Goal: Ask a question

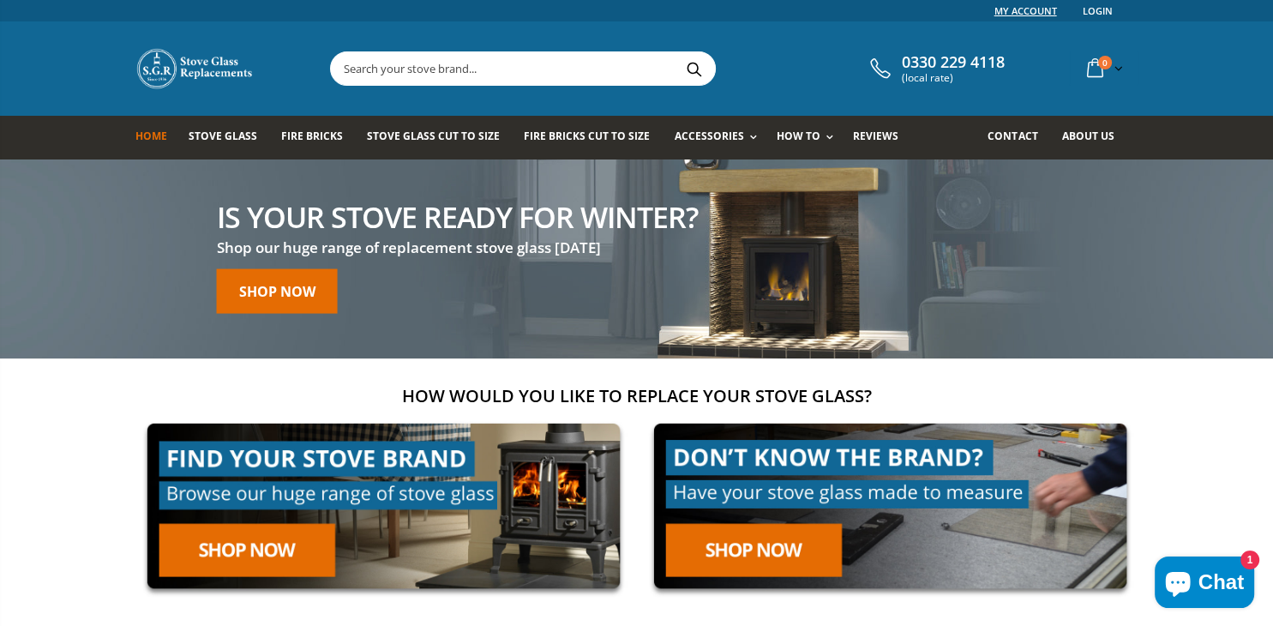
click at [1028, 8] on link "My Account" at bounding box center [1025, 10] width 63 height 21
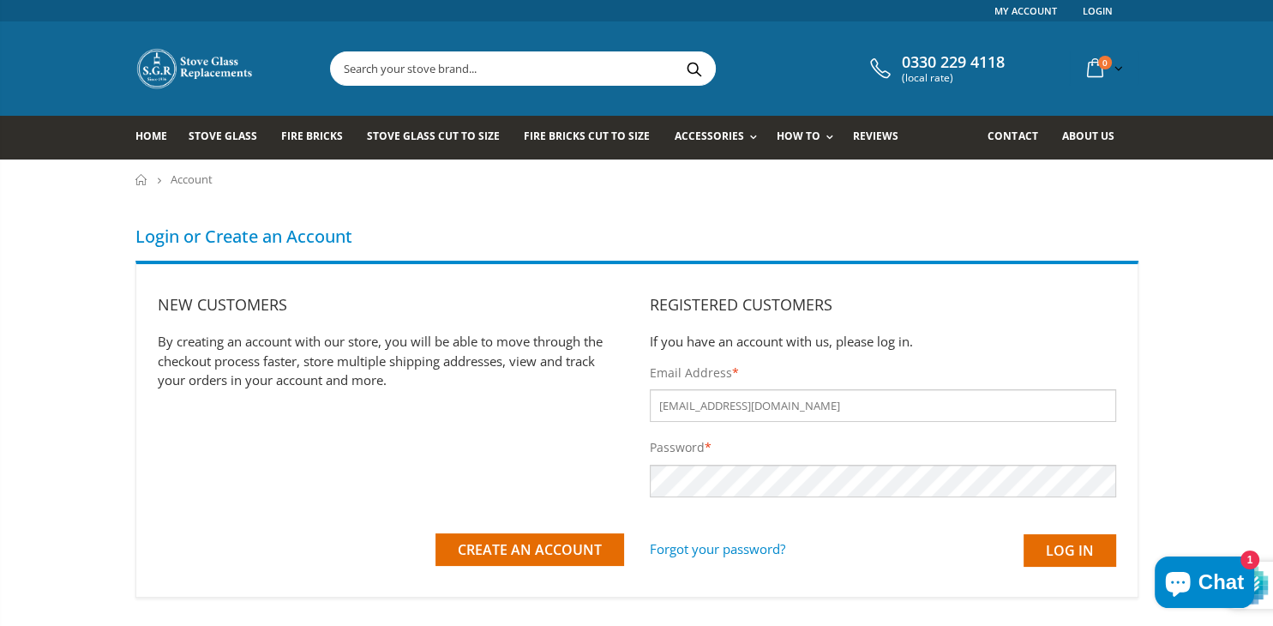
type input "[EMAIL_ADDRESS][DOMAIN_NAME]"
click at [1051, 543] on input "Log in" at bounding box center [1069, 550] width 93 height 33
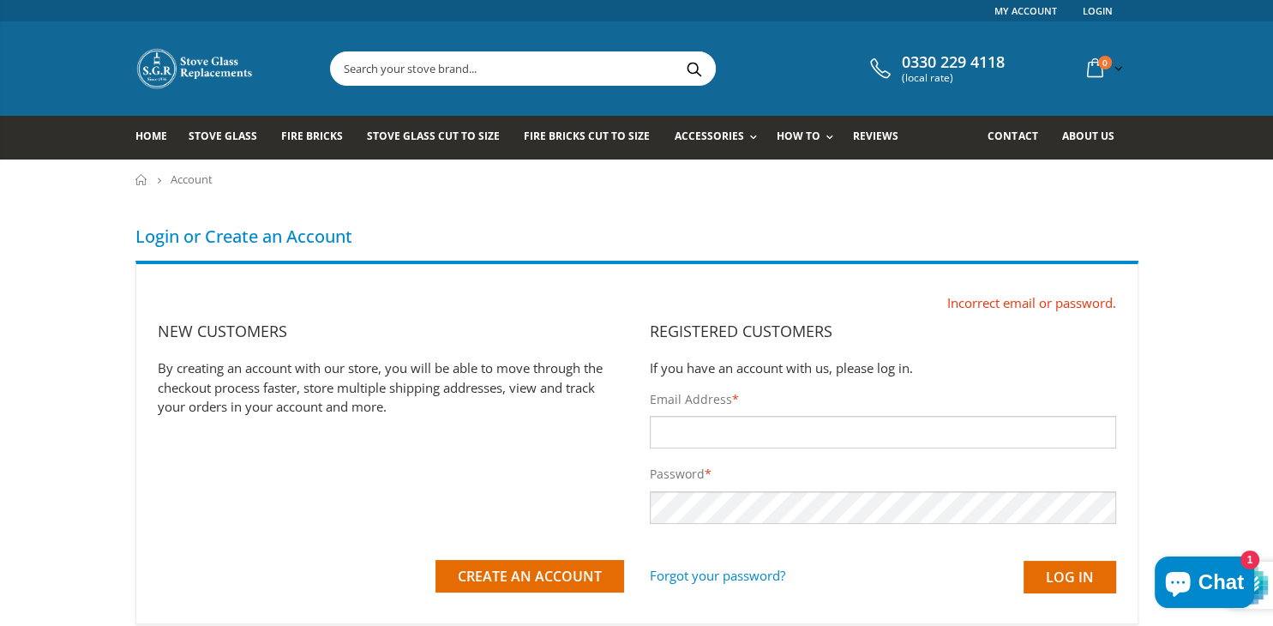
click at [1198, 582] on icon "Chat window" at bounding box center [1177, 581] width 41 height 41
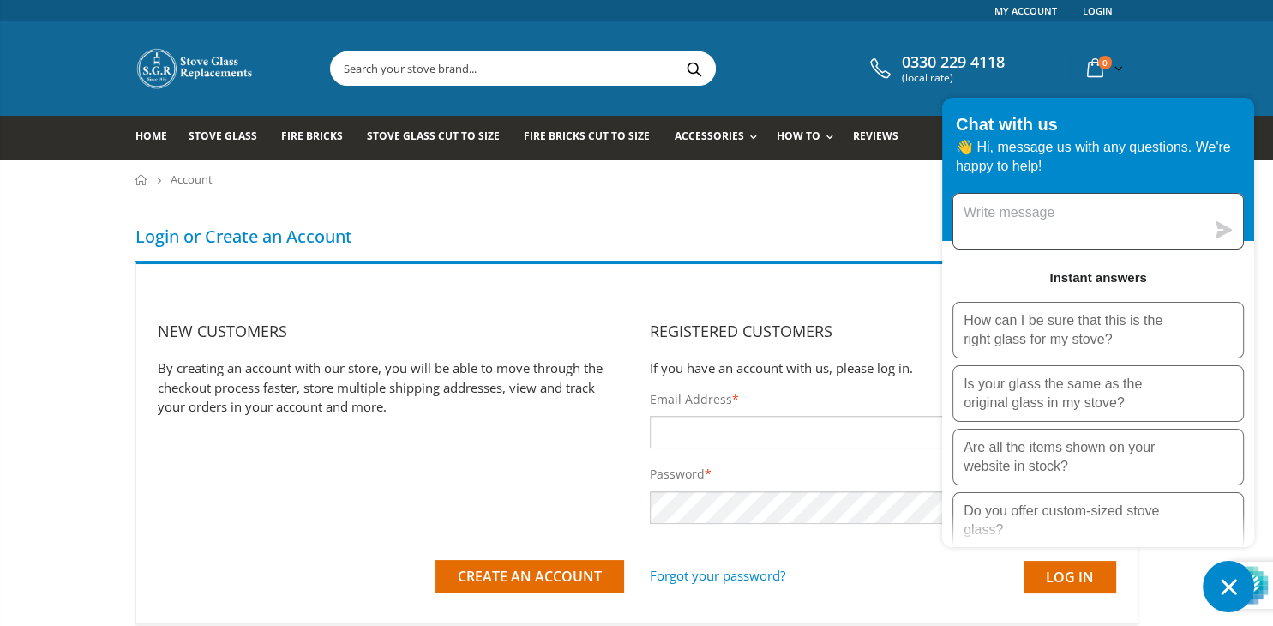
click at [1015, 219] on textarea "Message us" at bounding box center [1079, 221] width 252 height 55
type textarea "could i have a copy in"
